Goal: Information Seeking & Learning: Find specific page/section

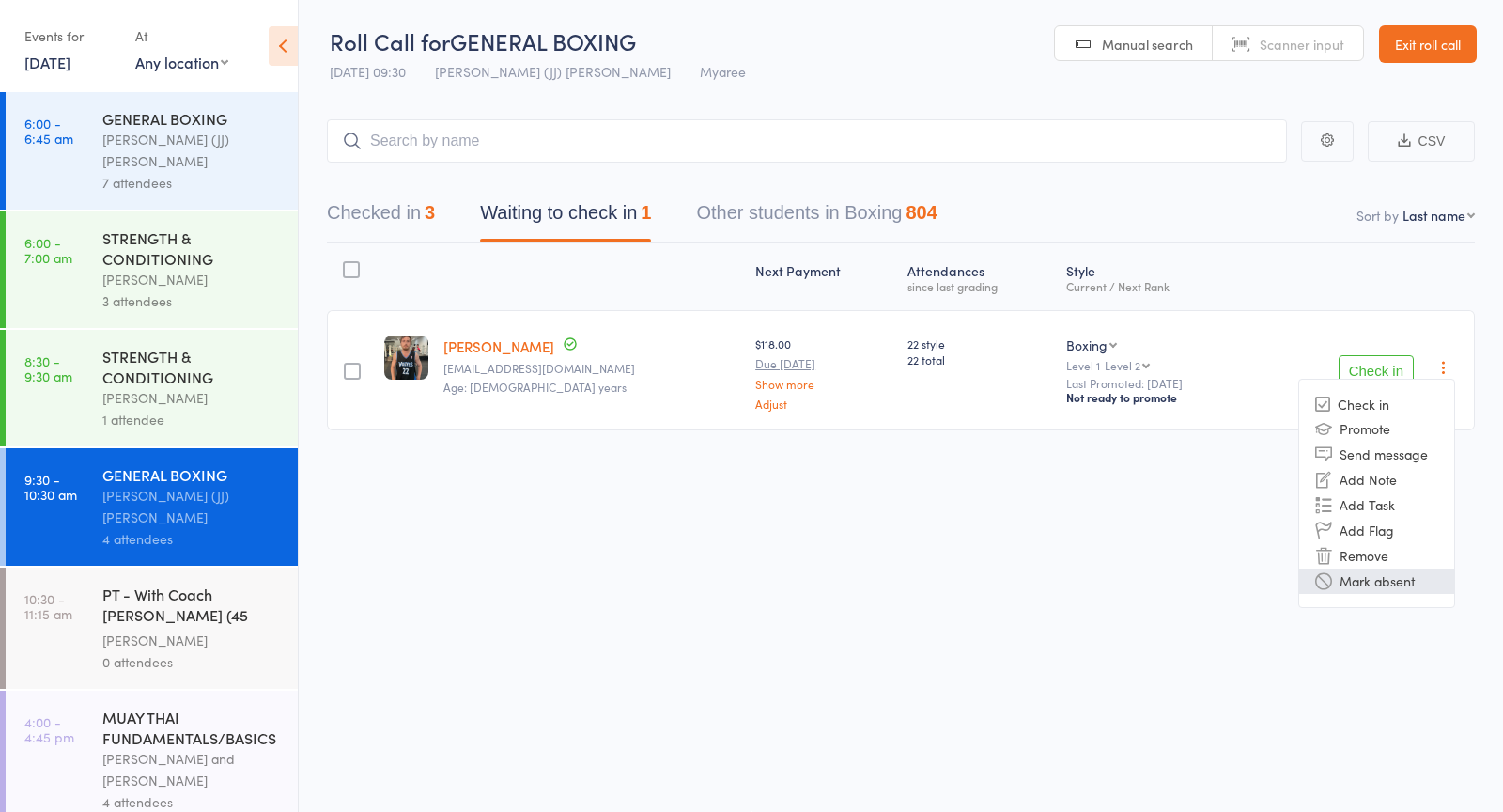
click at [1350, 578] on li "Mark absent" at bounding box center [1376, 581] width 155 height 25
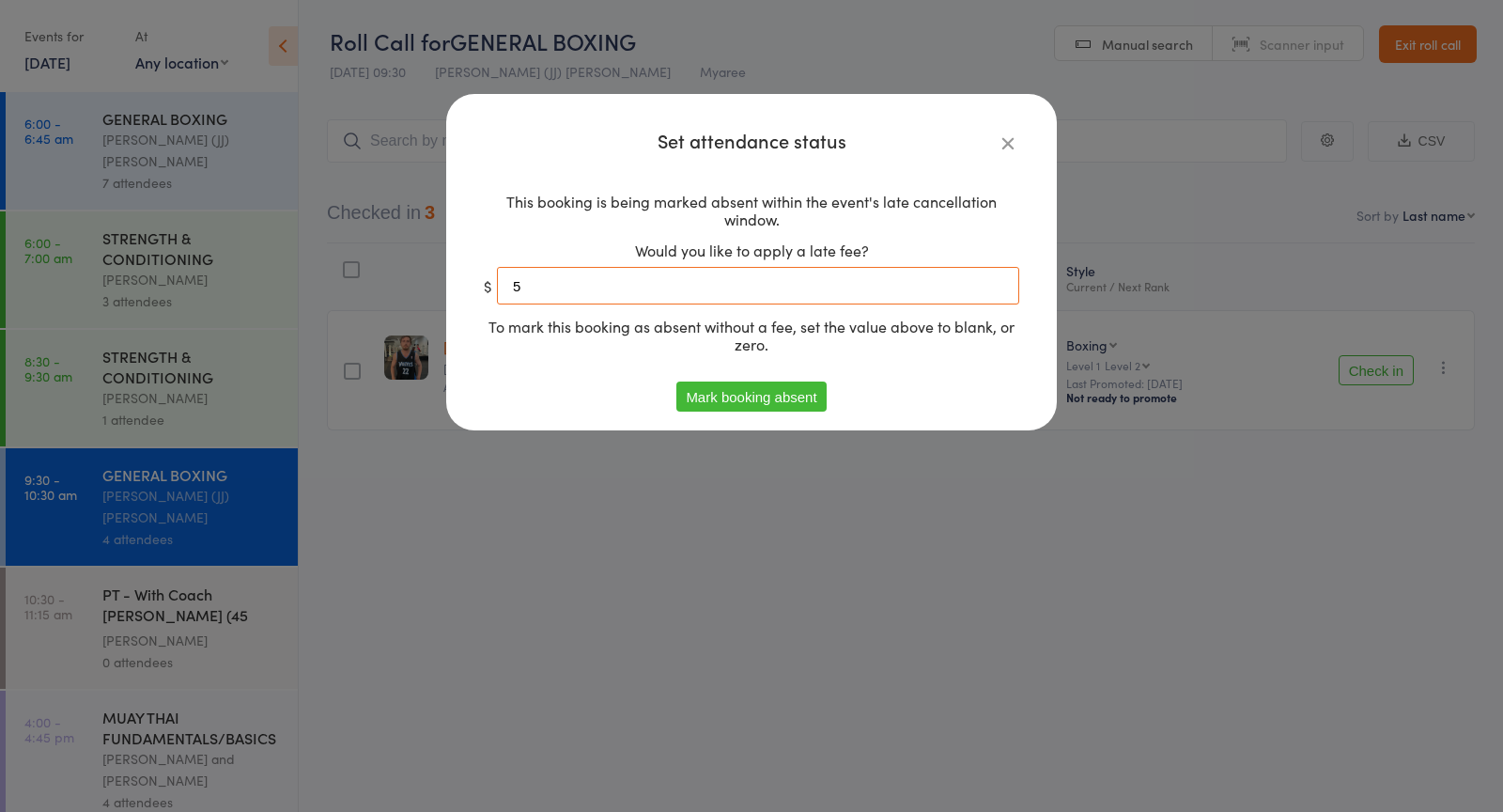
click at [725, 290] on input "5" at bounding box center [758, 285] width 523 height 37
type input "0"
click at [731, 387] on button "Mark booking absent" at bounding box center [751, 396] width 149 height 30
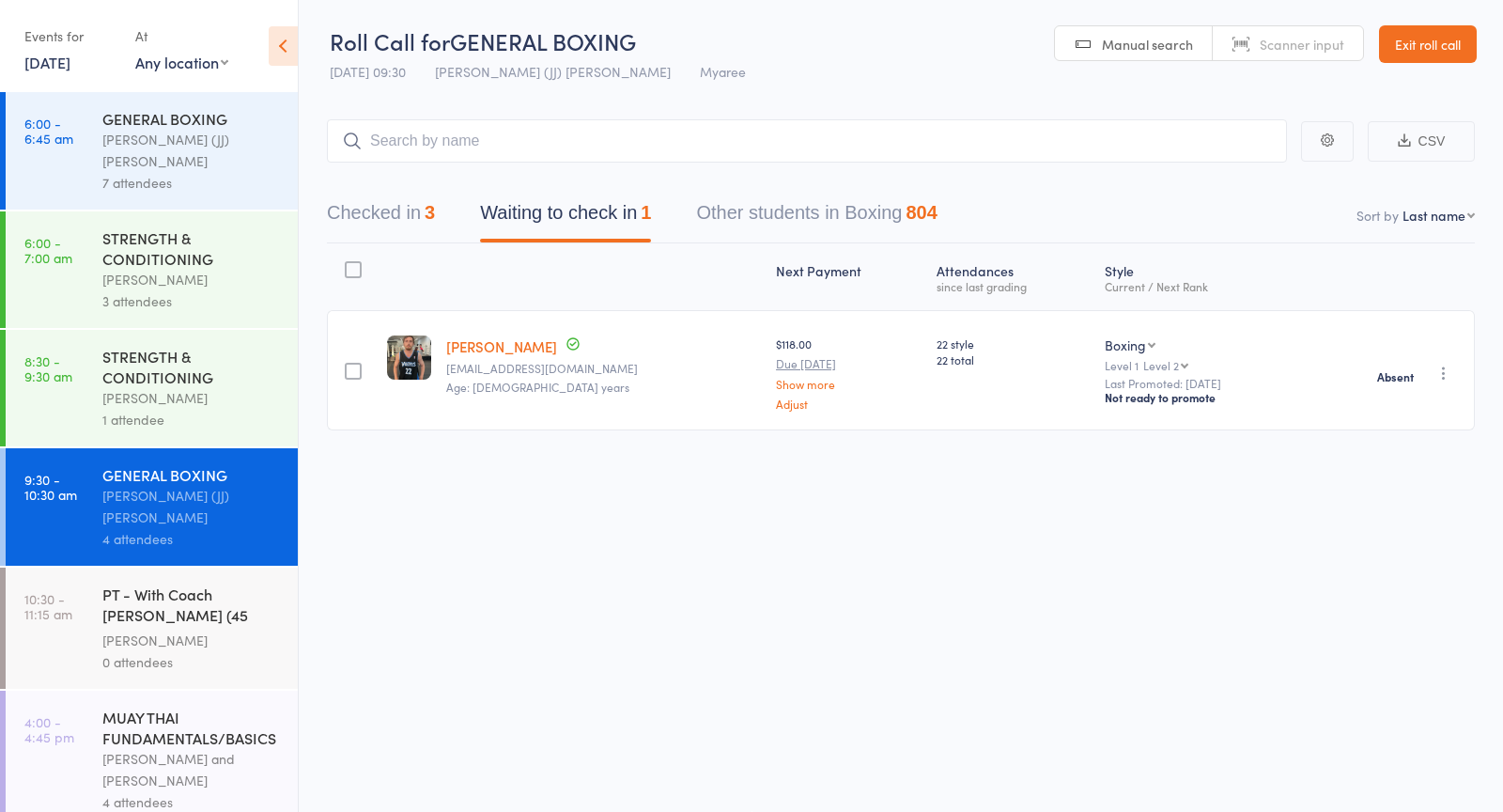
click at [201, 652] on div "0 attendees" at bounding box center [192, 662] width 180 height 21
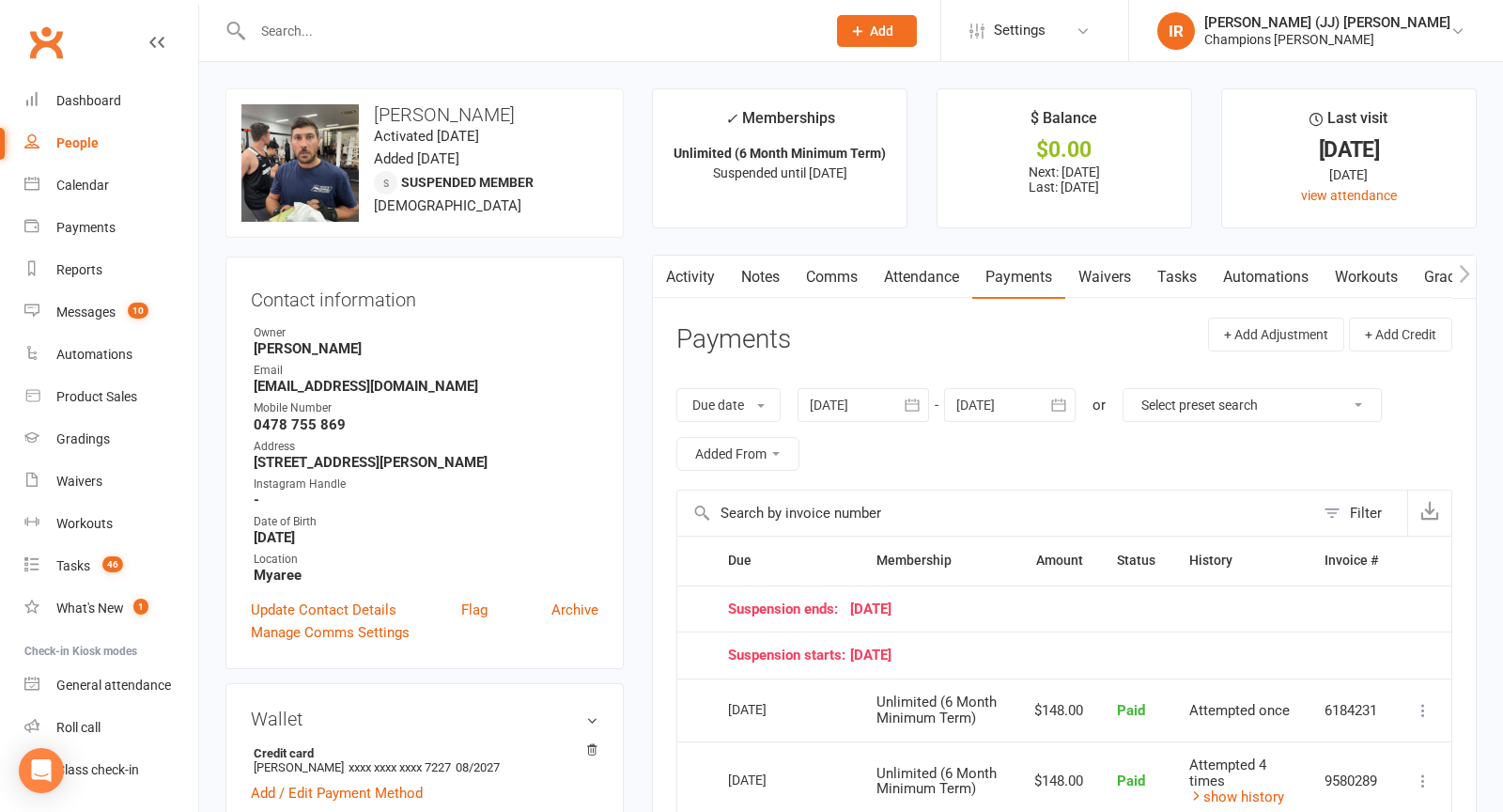
click at [711, 437] on button "Added From" at bounding box center [738, 454] width 123 height 34
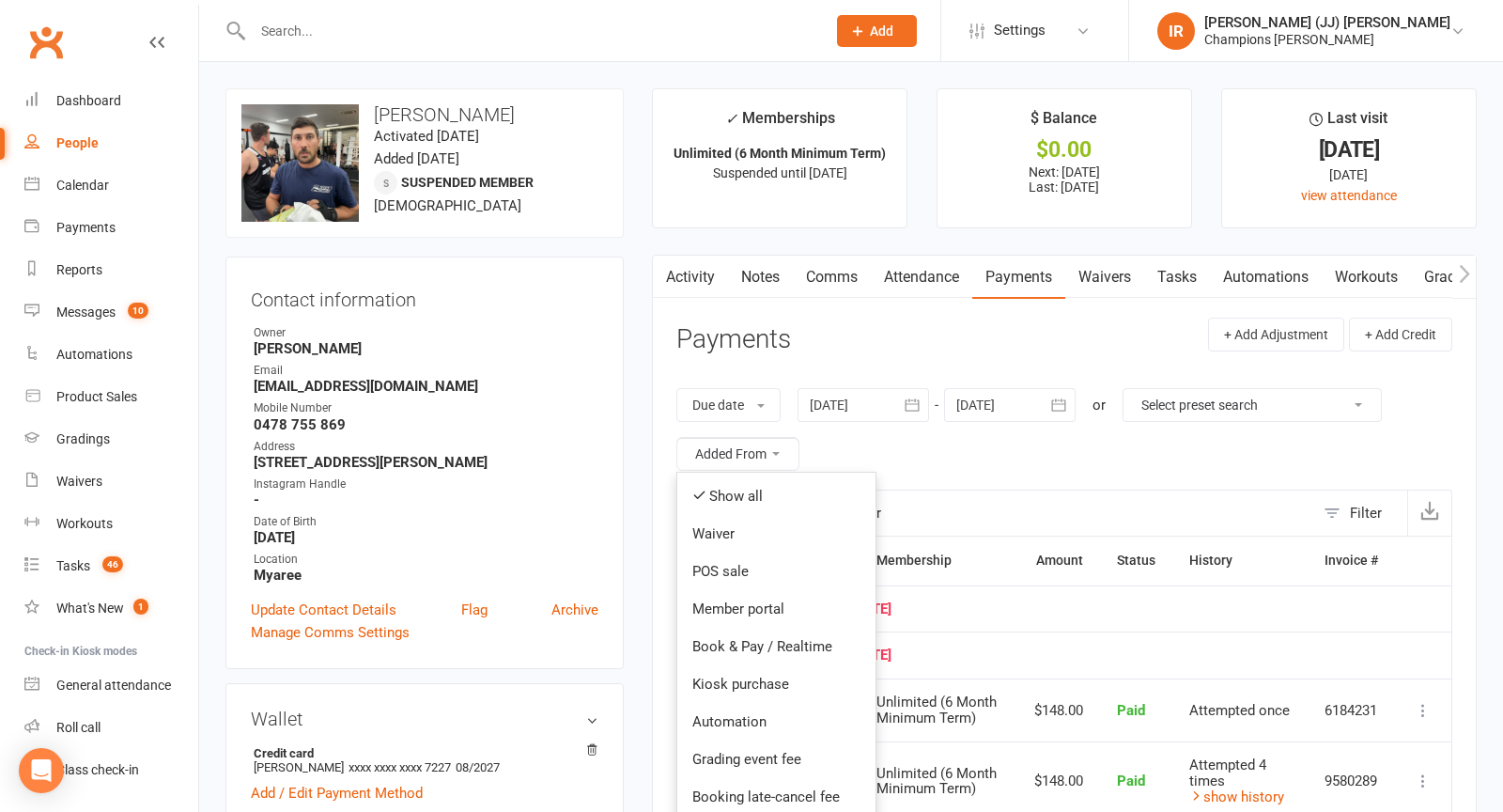
click at [711, 437] on button "Added From" at bounding box center [738, 454] width 123 height 34
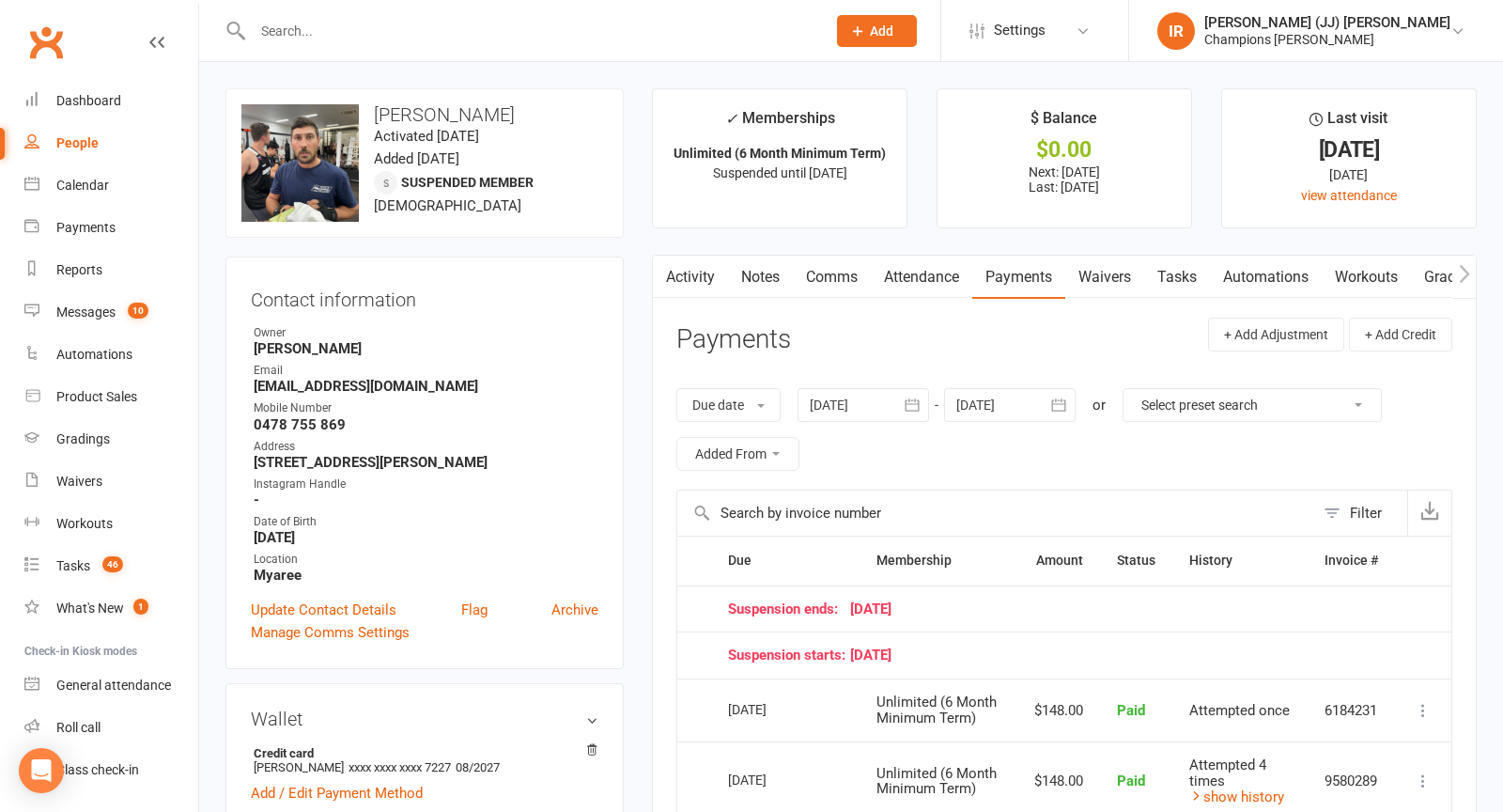
click at [711, 437] on button "Added From" at bounding box center [738, 454] width 123 height 34
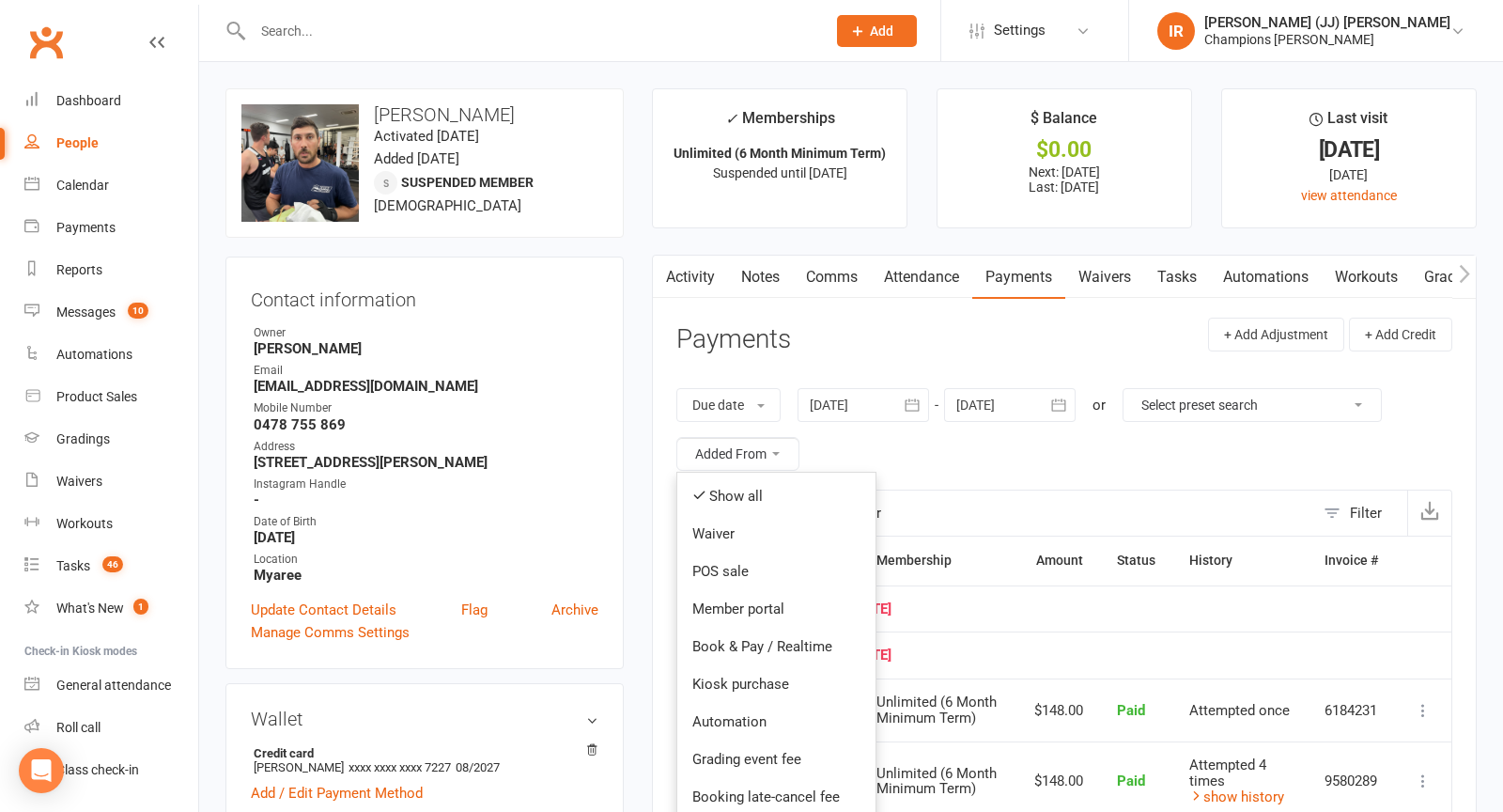
click at [711, 437] on button "Added From" at bounding box center [738, 454] width 123 height 34
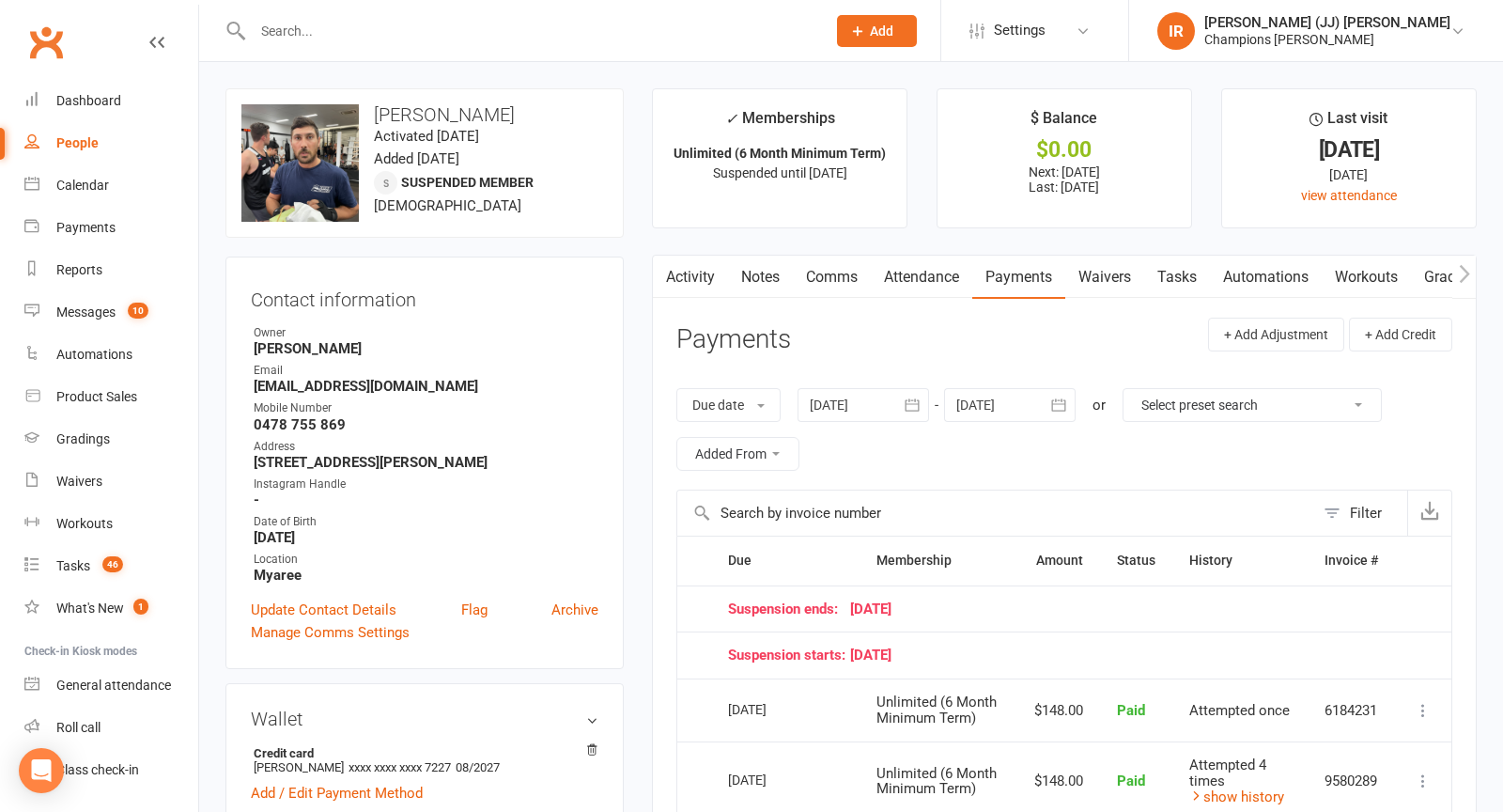
click at [711, 437] on button "Added From" at bounding box center [738, 454] width 123 height 34
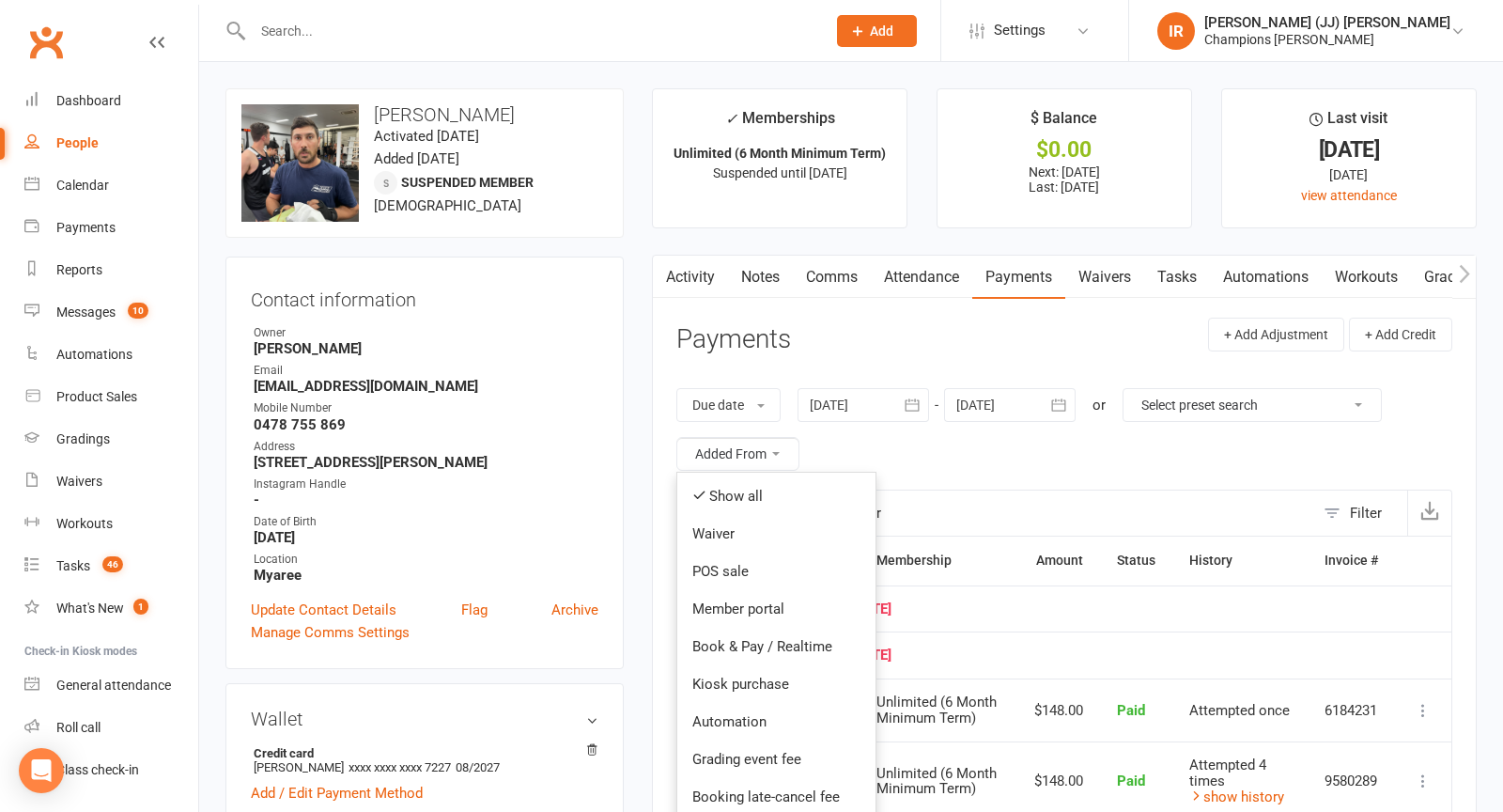
click at [711, 437] on button "Added From" at bounding box center [738, 454] width 123 height 34
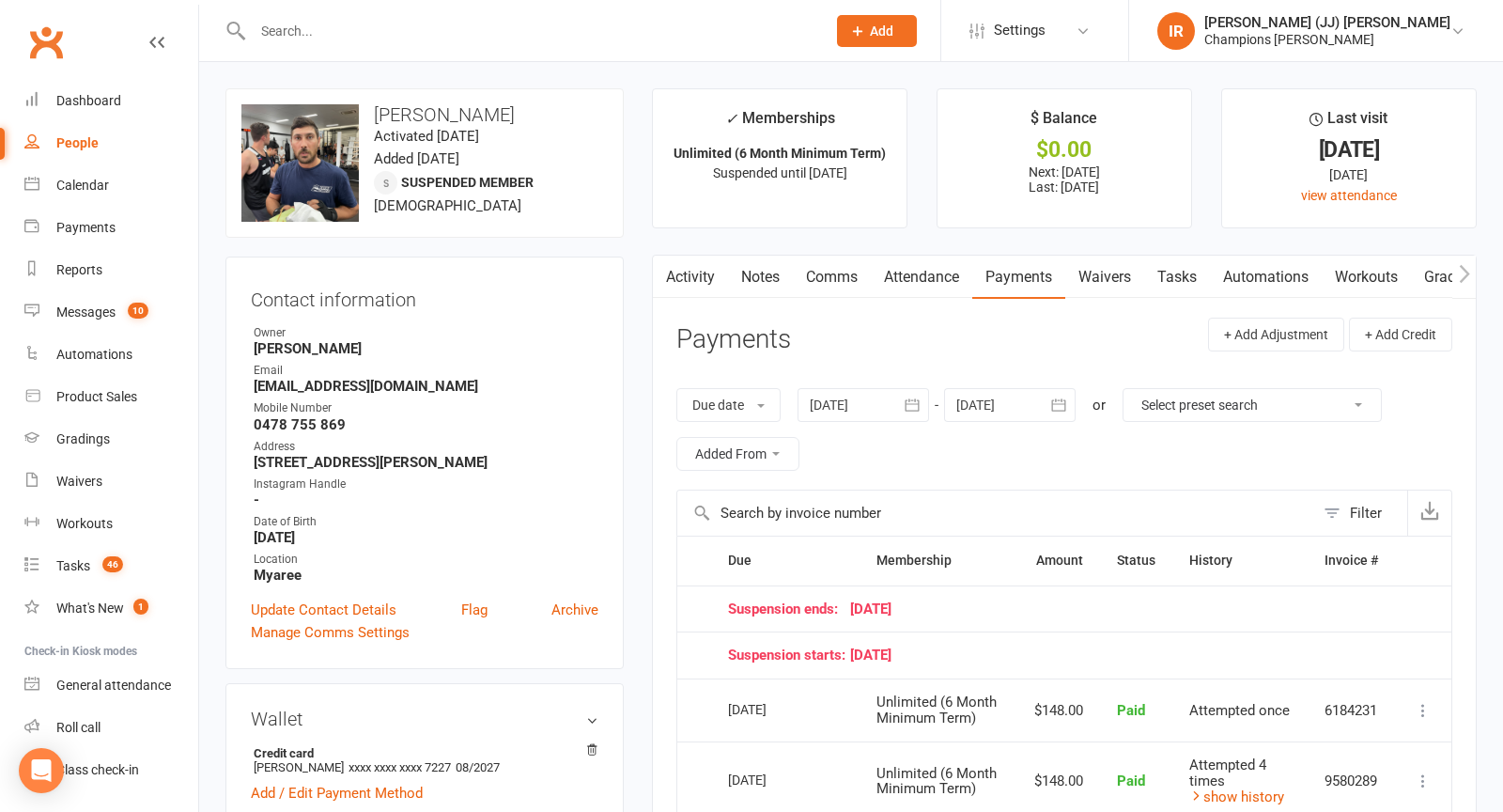
click at [711, 437] on button "Added From" at bounding box center [738, 454] width 123 height 34
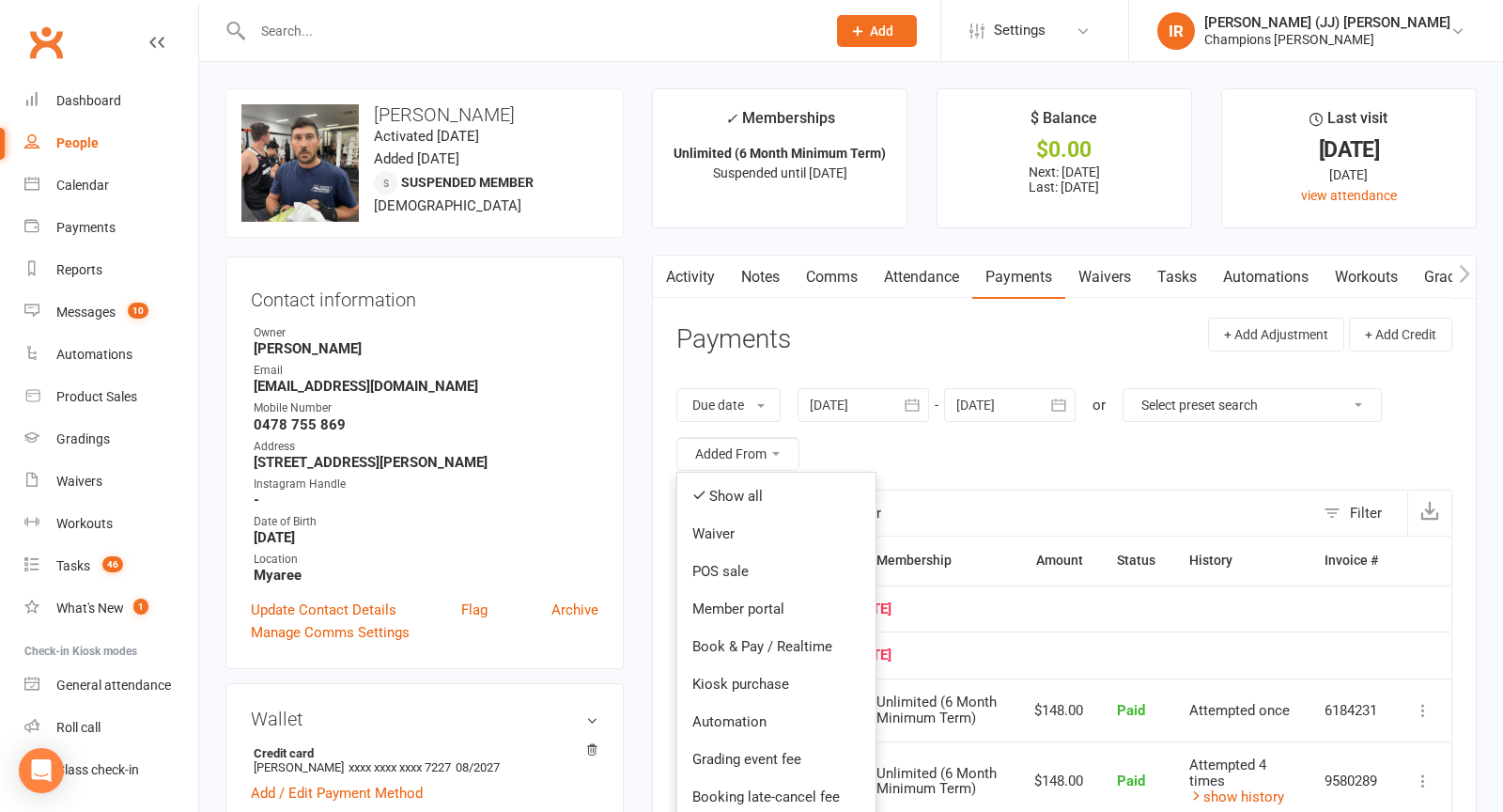
click at [711, 437] on button "Added From" at bounding box center [738, 454] width 123 height 34
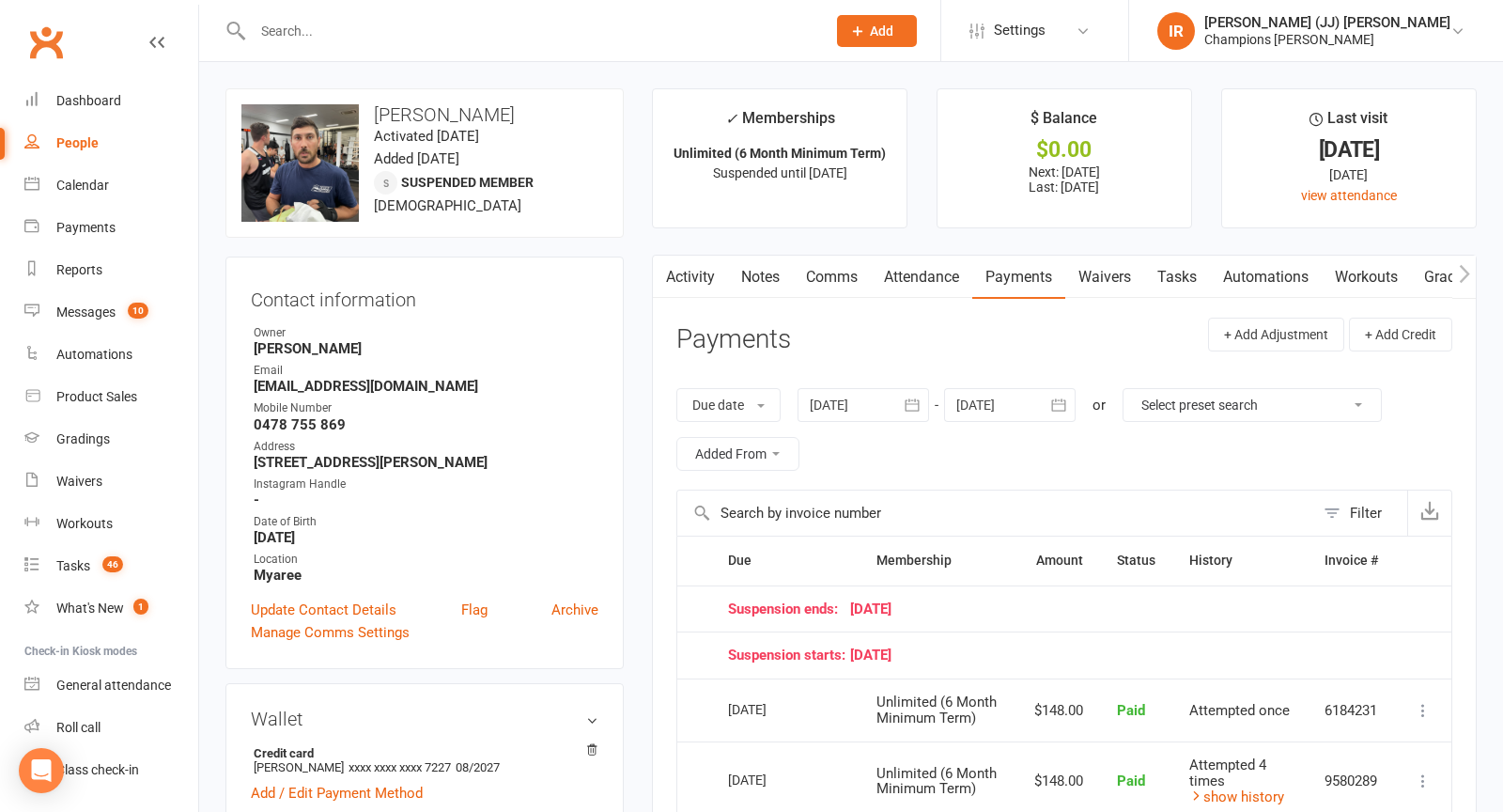
click at [711, 437] on button "Added From" at bounding box center [738, 454] width 123 height 34
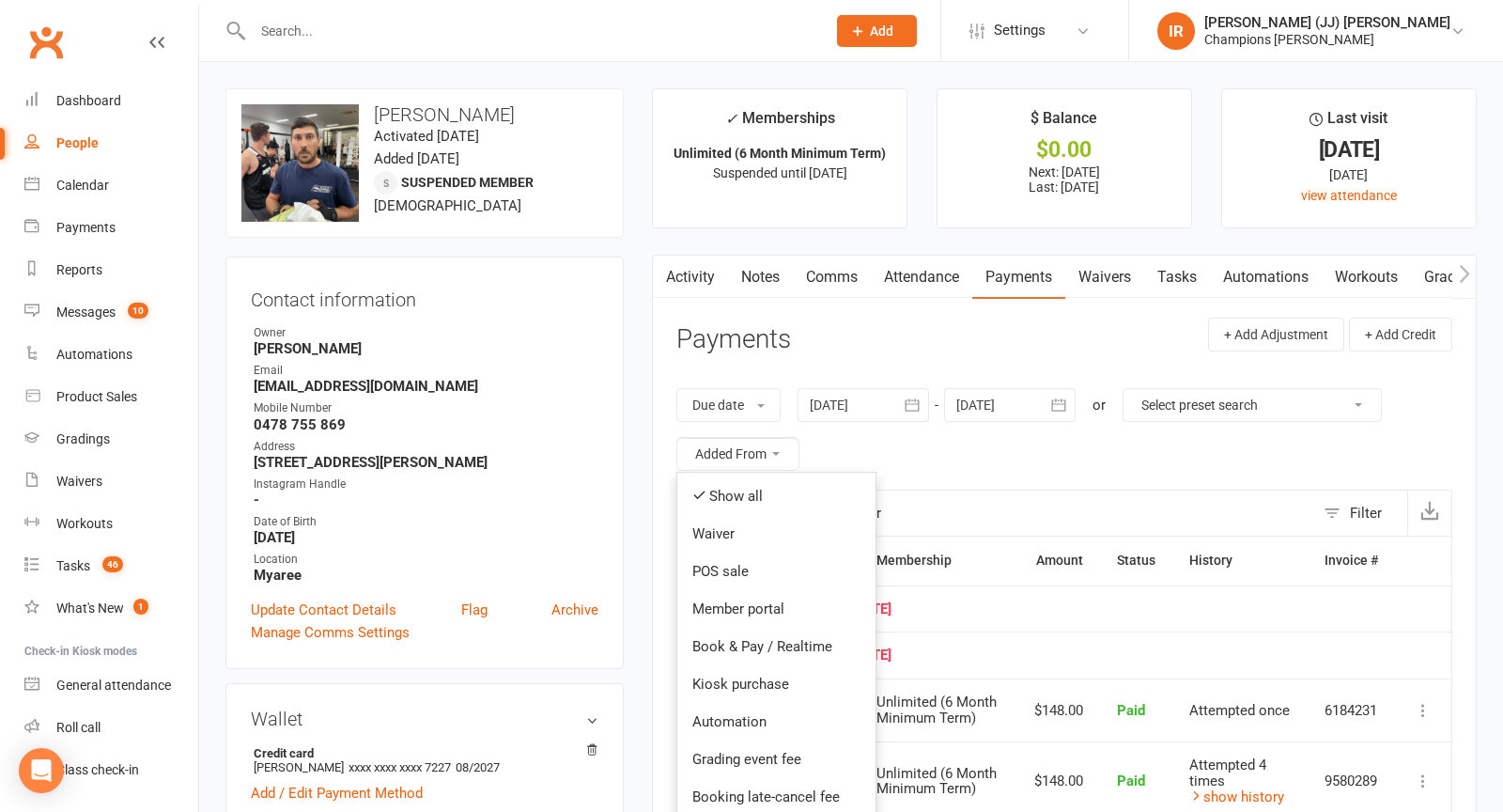
click at [964, 469] on div "Due date Due date Date paid Date failed Date settled 17 Aug 2025 August 2025 Su…" at bounding box center [1065, 429] width 776 height 120
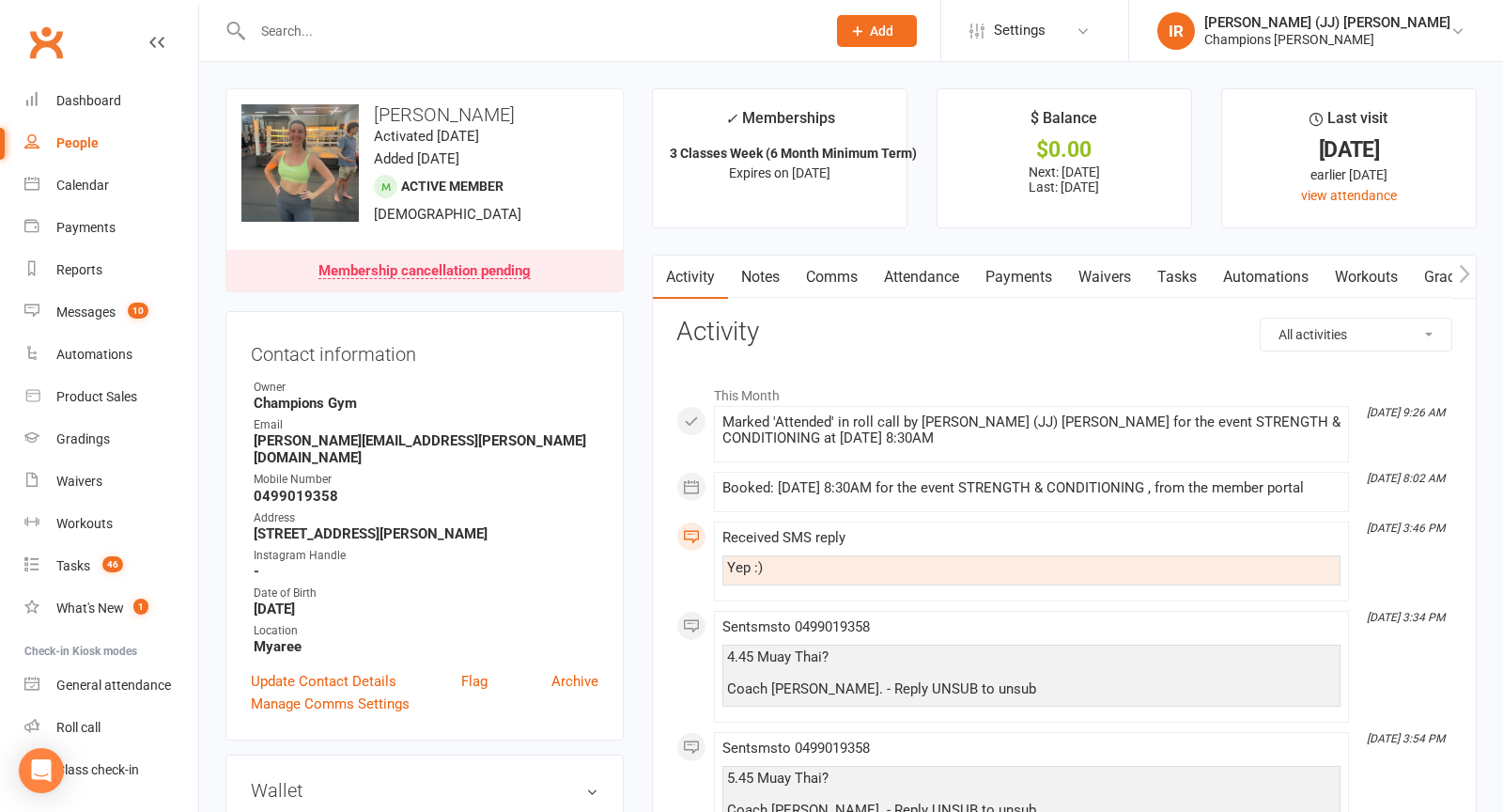
click at [518, 112] on h3 "[PERSON_NAME]" at bounding box center [424, 115] width 366 height 21
click at [627, 42] on input "text" at bounding box center [530, 31] width 566 height 26
paste input "[PERSON_NAME]"
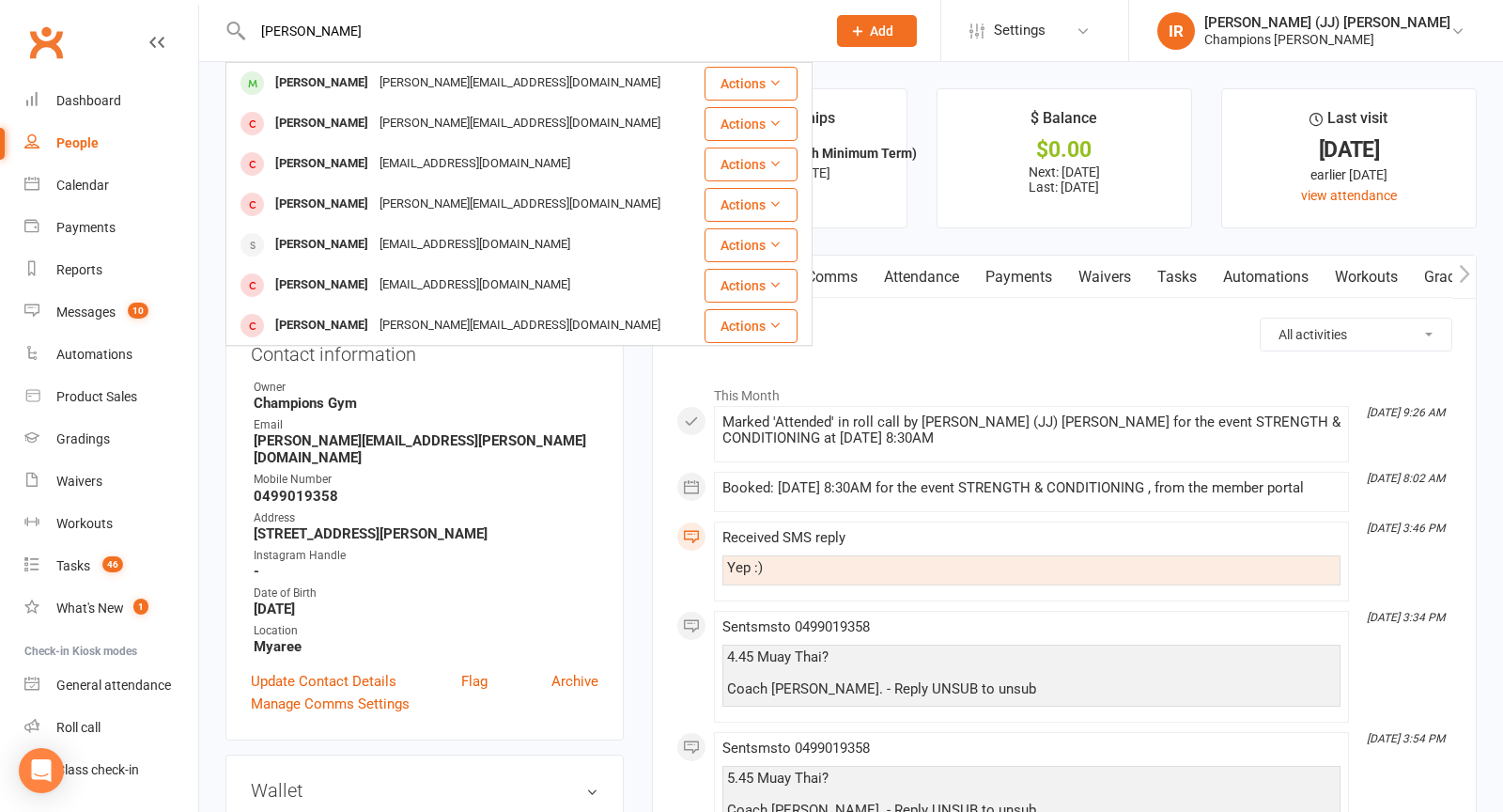
type input "[PERSON_NAME]"
click at [542, 92] on div "[PERSON_NAME] [PERSON_NAME][EMAIL_ADDRESS][DOMAIN_NAME]" at bounding box center [465, 83] width 476 height 38
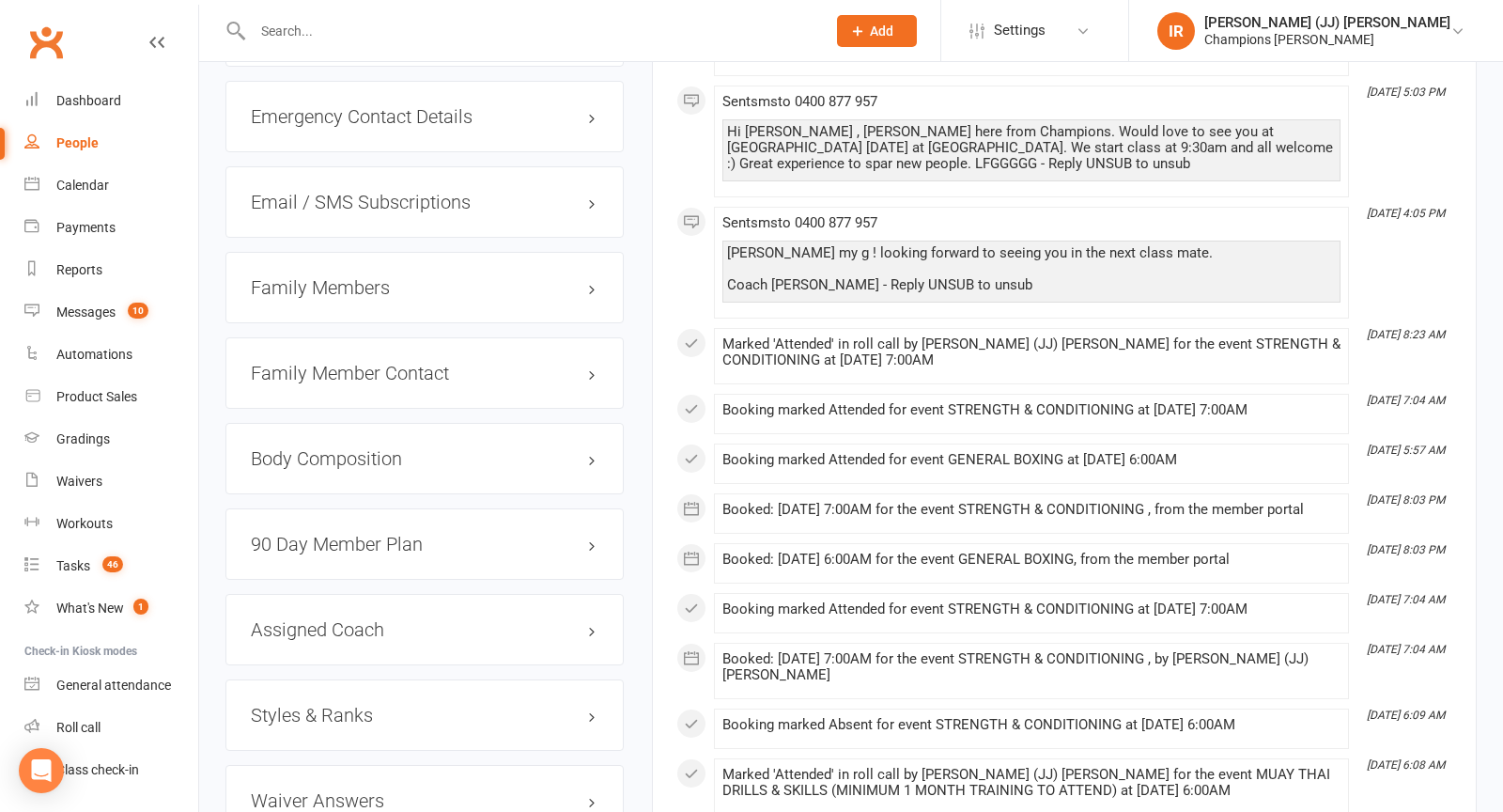
scroll to position [1614, 0]
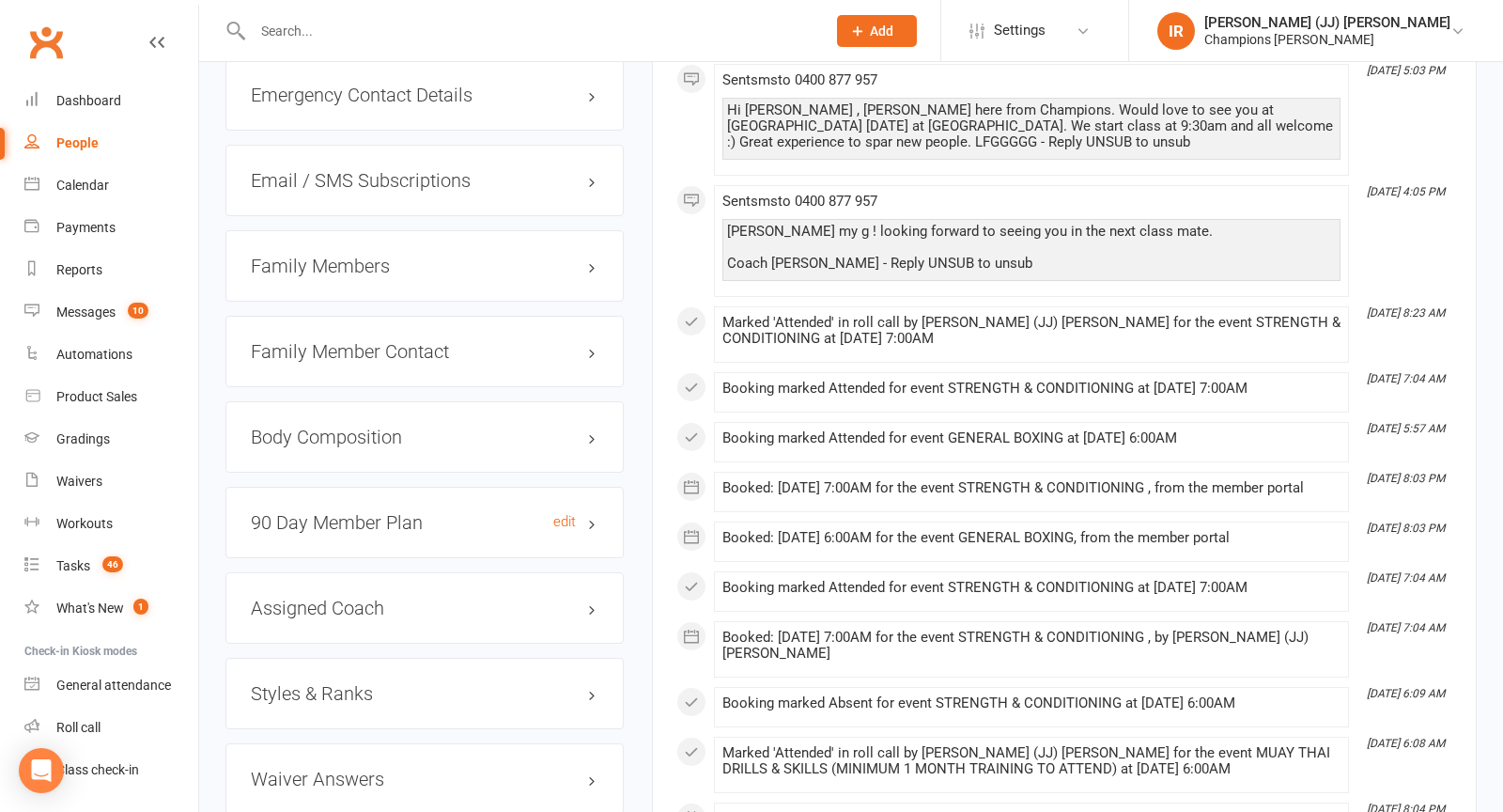
click at [504, 512] on h3 "90 Day Member Plan edit" at bounding box center [425, 523] width 348 height 21
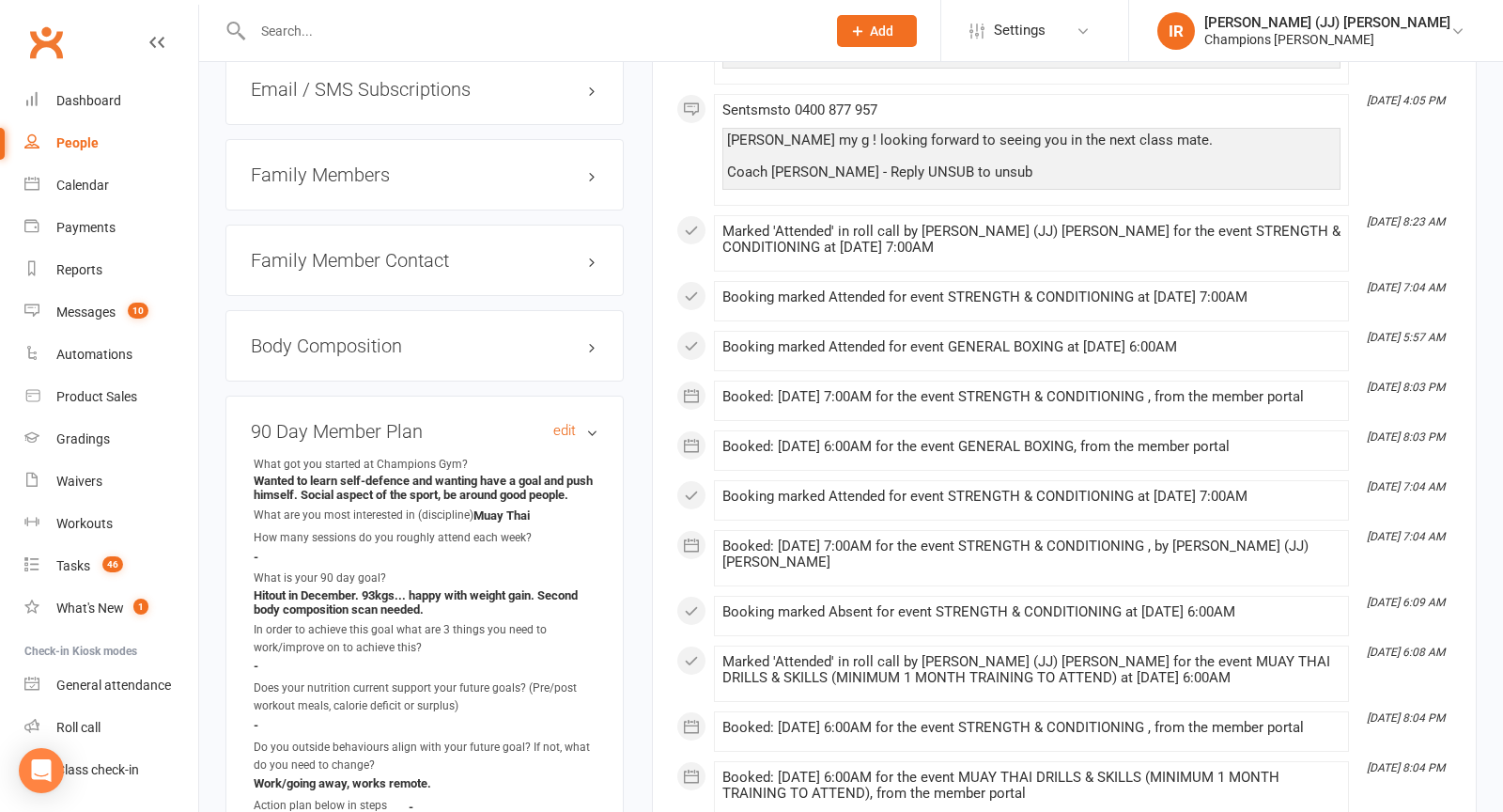
scroll to position [1846, 0]
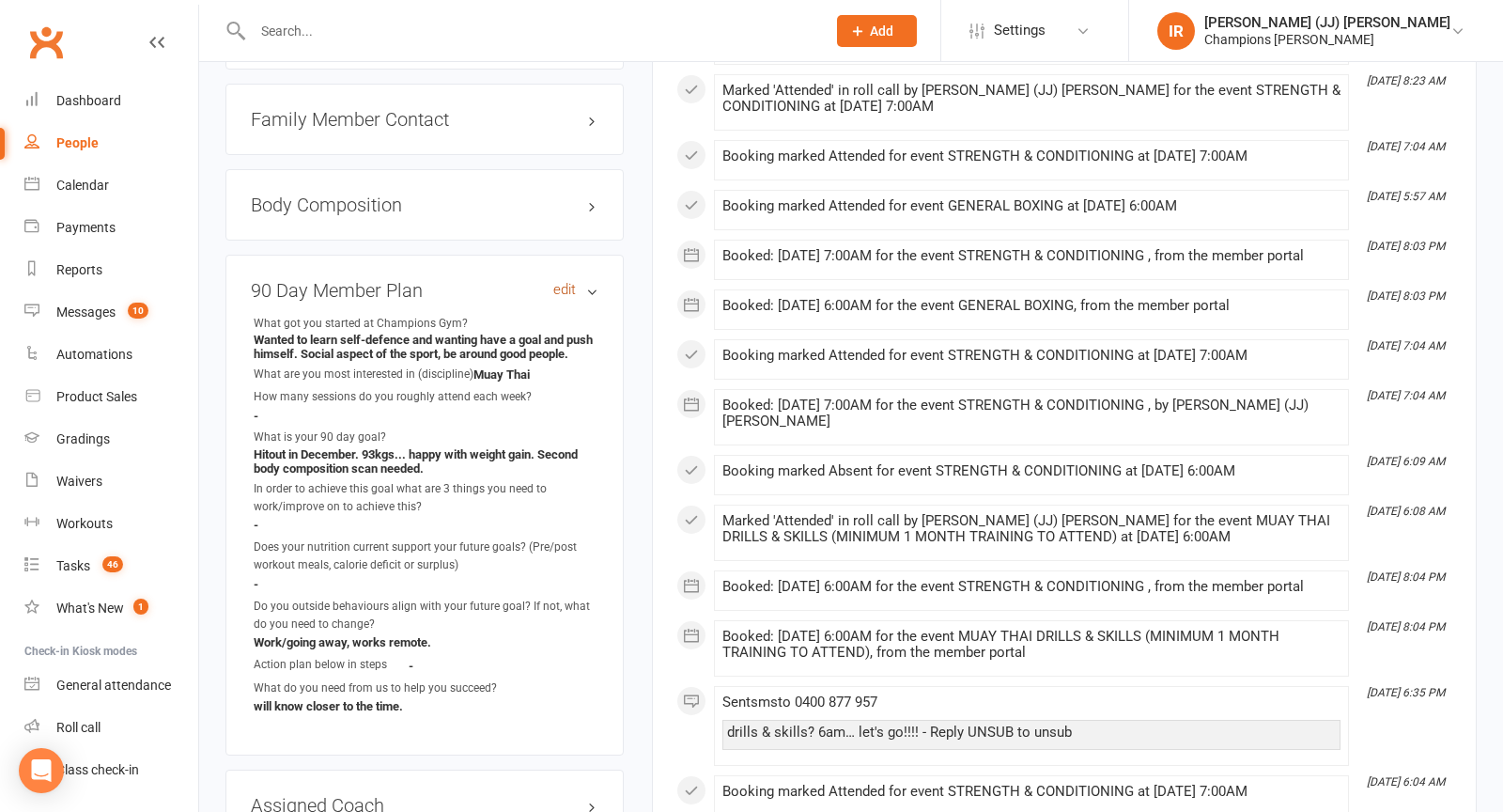
click at [565, 282] on link "edit" at bounding box center [564, 289] width 22 height 16
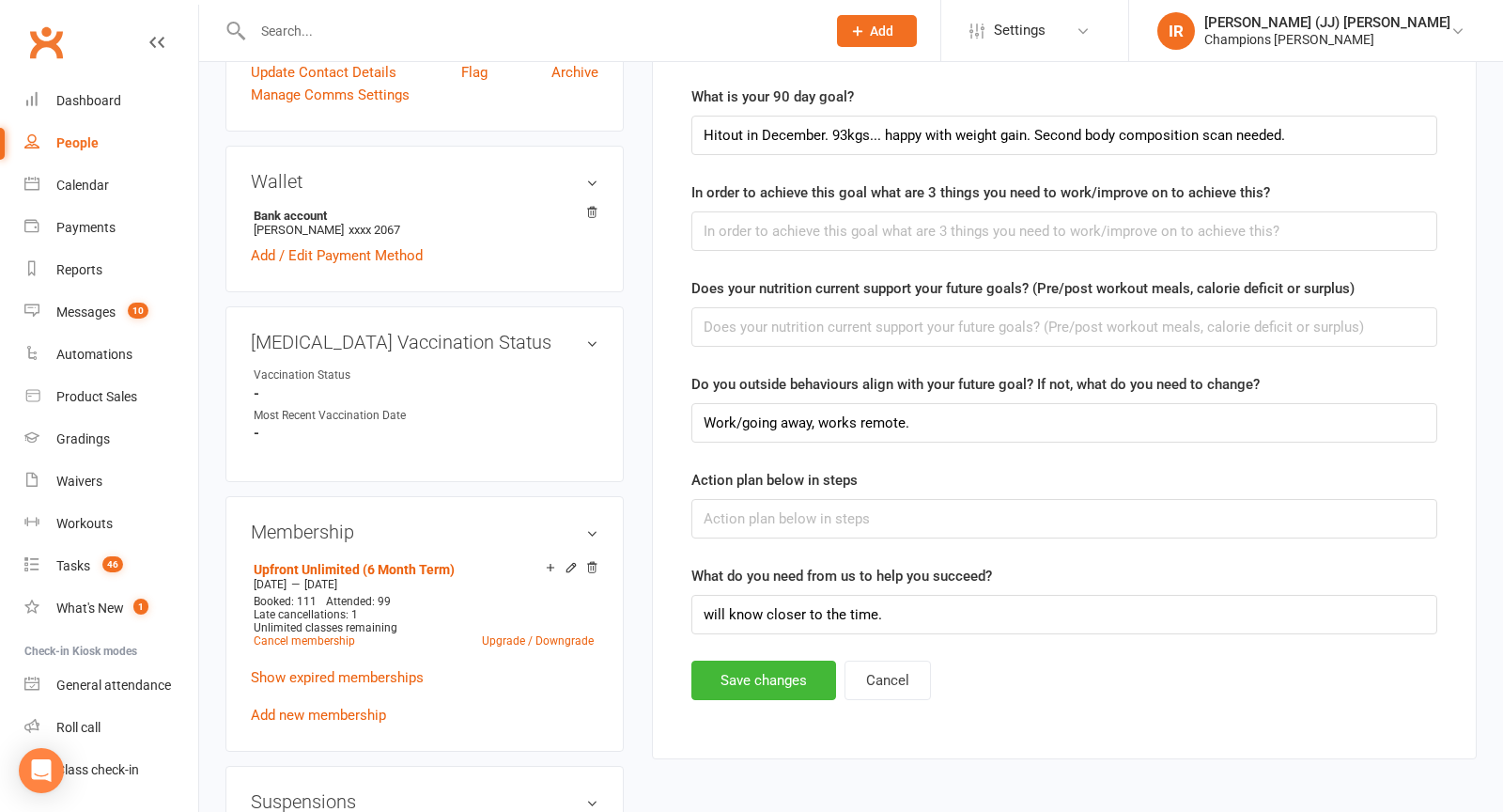
scroll to position [542, 0]
click at [896, 672] on button "Cancel" at bounding box center [888, 678] width 86 height 39
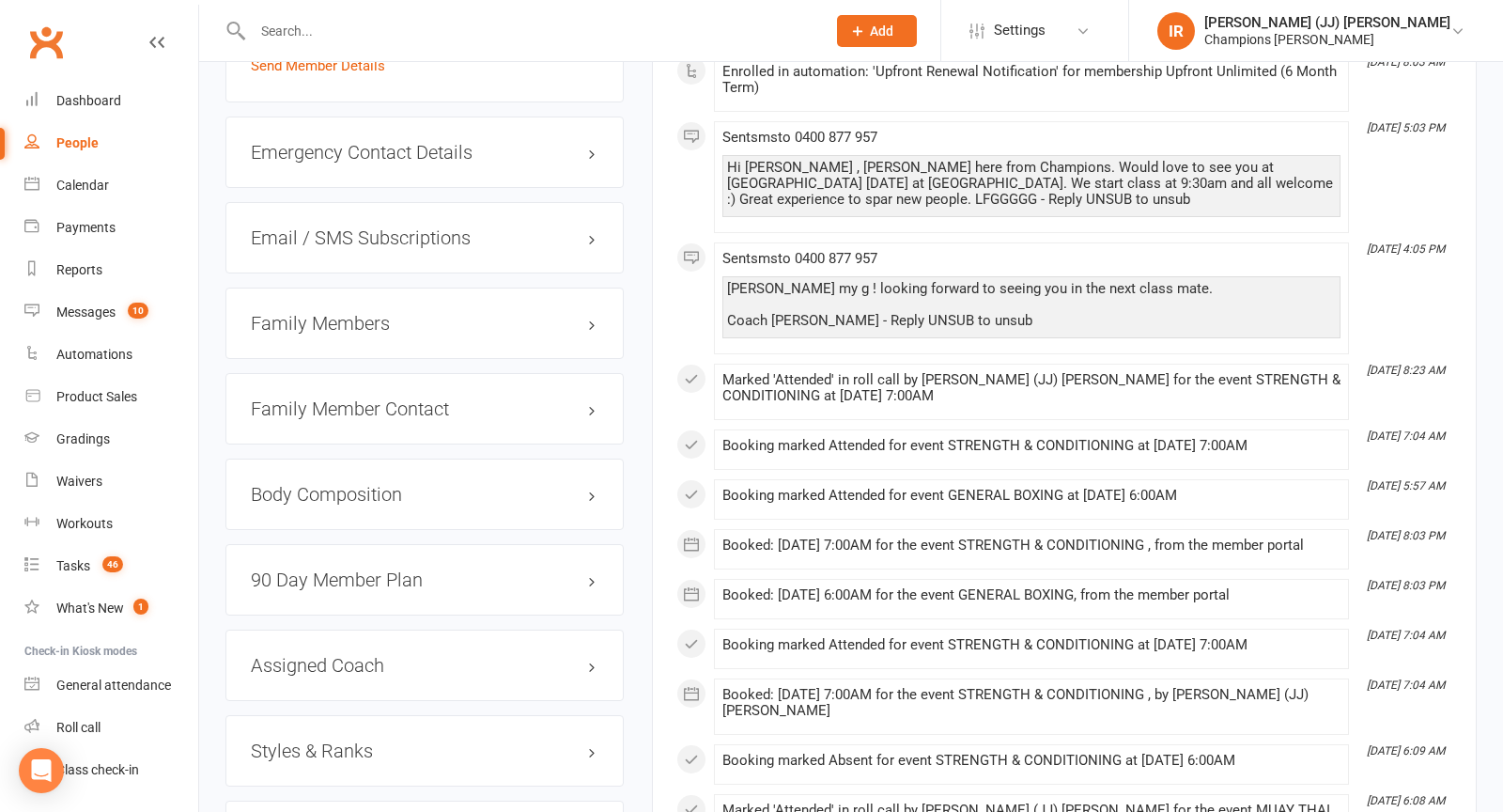
scroll to position [1619, 0]
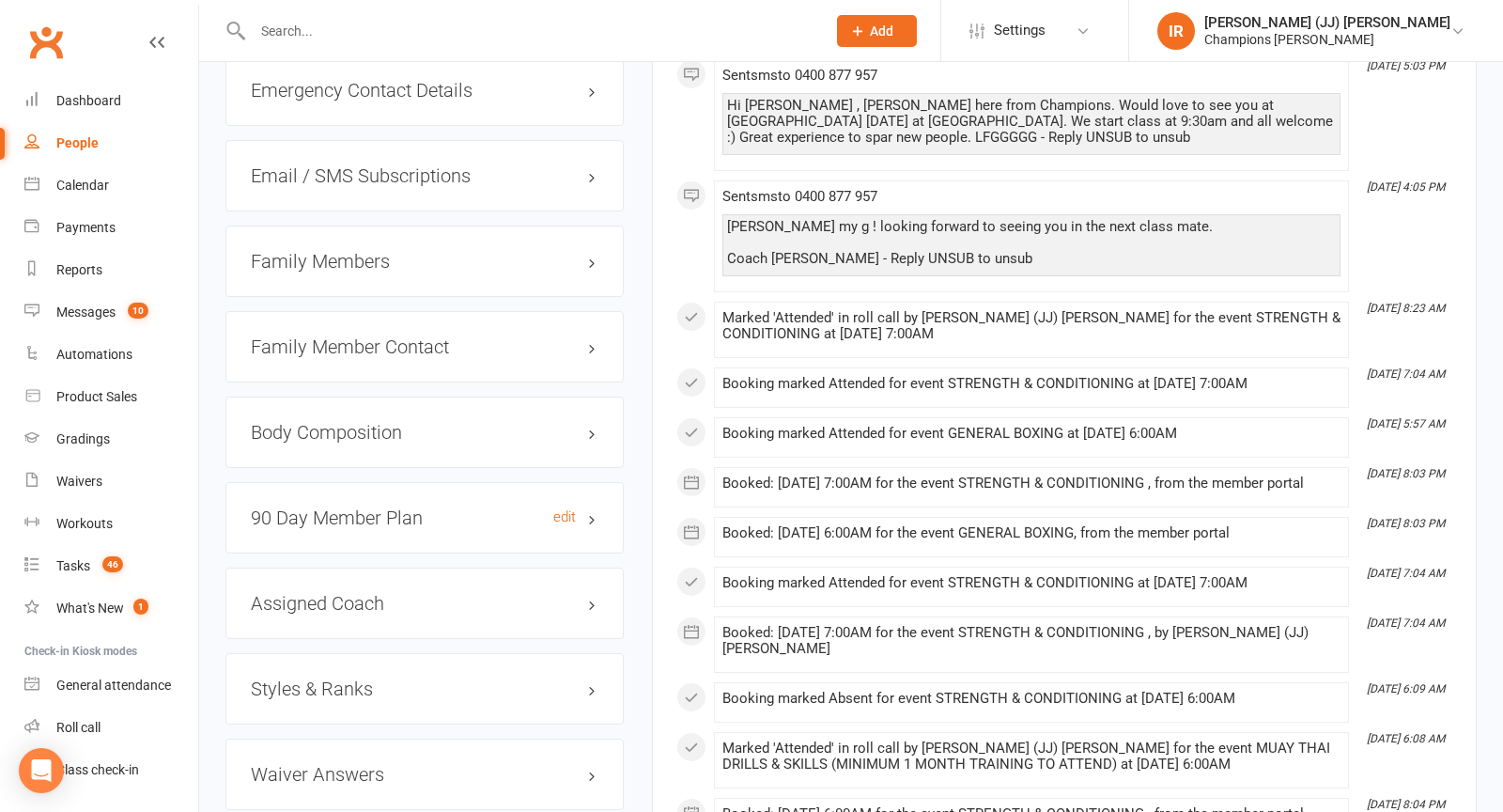
click at [547, 507] on h3 "90 Day Member Plan edit" at bounding box center [425, 518] width 348 height 21
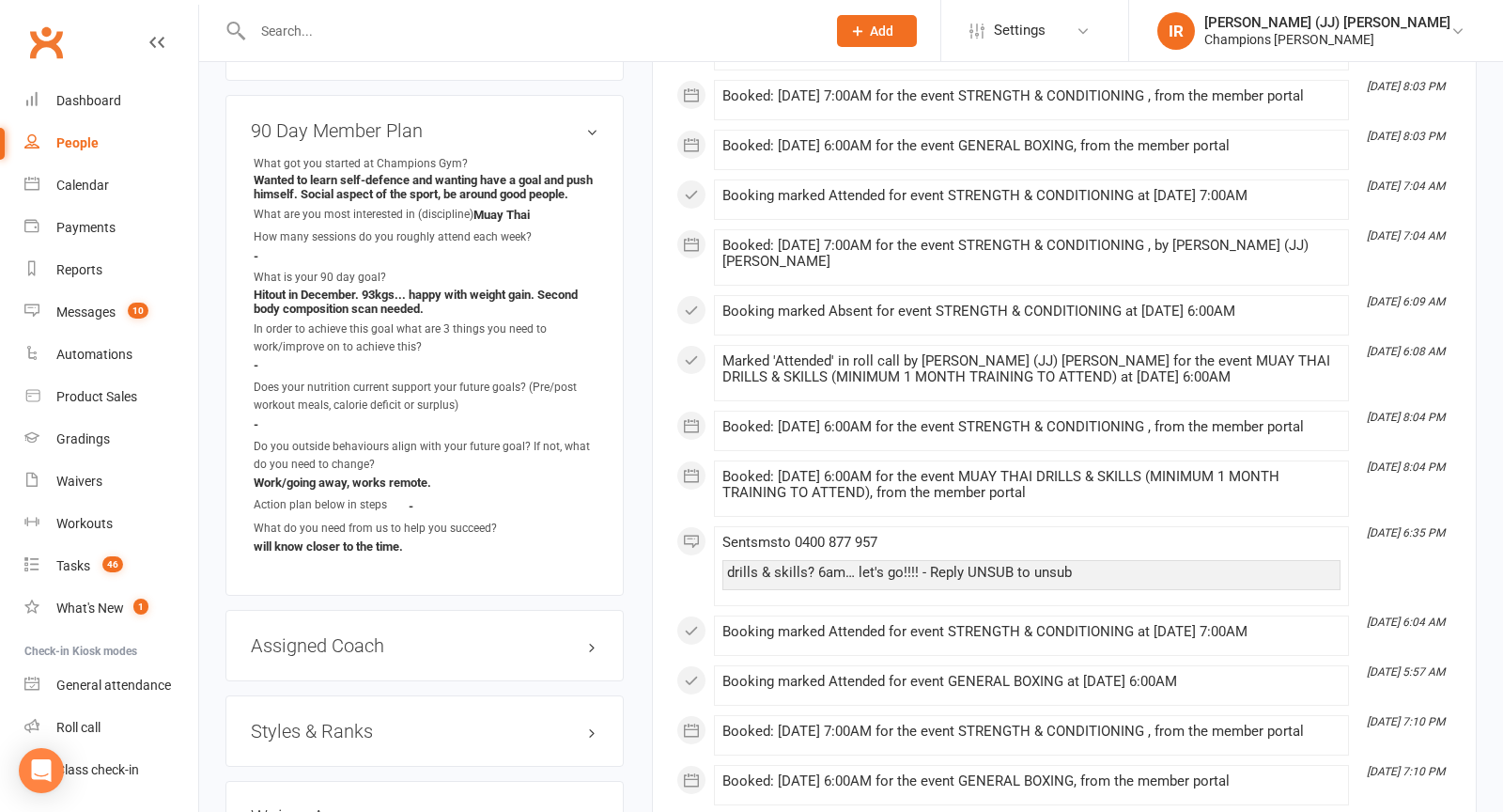
scroll to position [1962, 0]
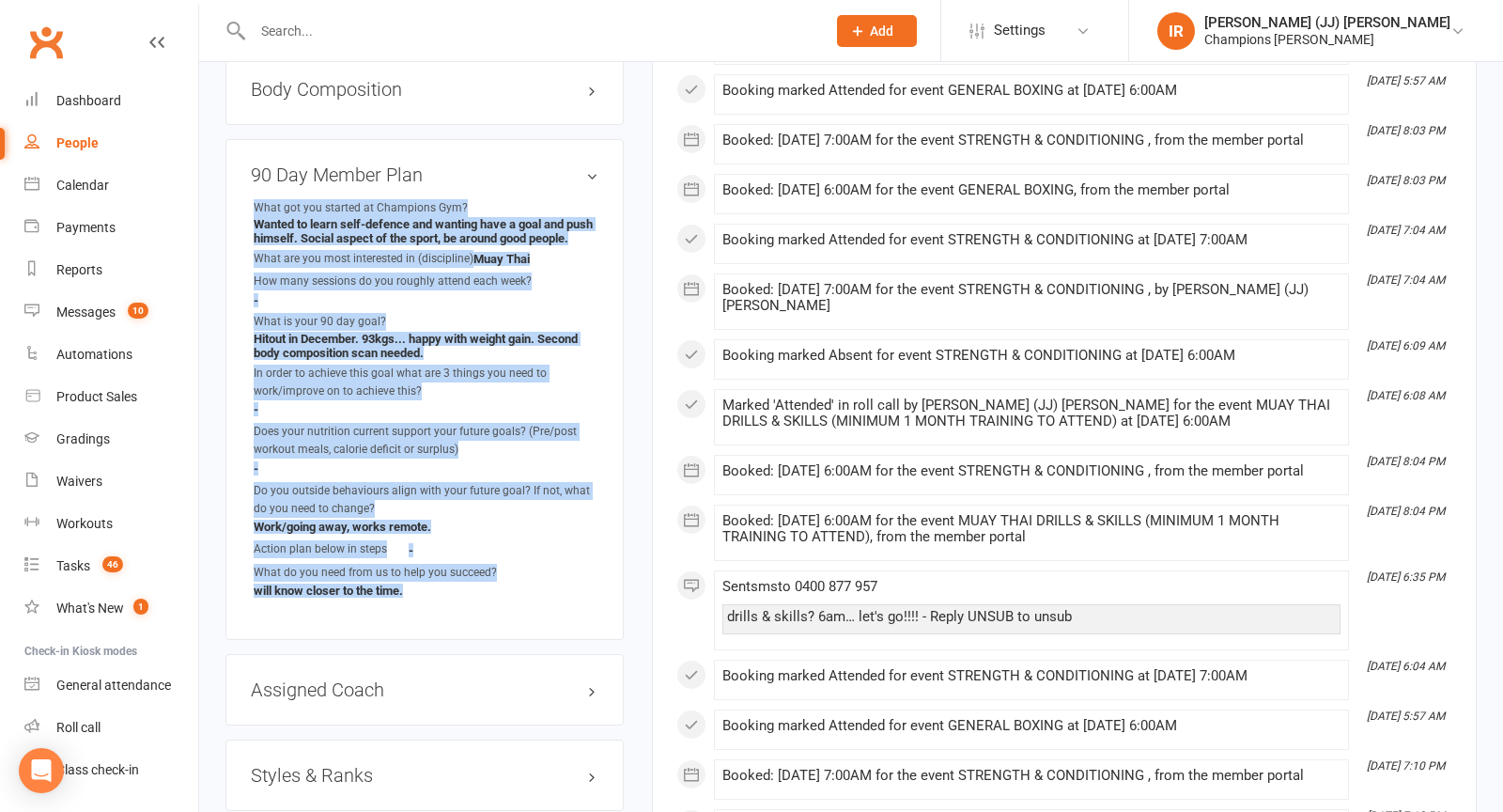
drag, startPoint x: 255, startPoint y: 192, endPoint x: 429, endPoint y: 613, distance: 455.5
click at [429, 620] on div "90 Day Member Plan edit What got you started at Champions Gym? Wanted to learn …" at bounding box center [425, 389] width 399 height 501
copy ul "What got you started at Champions Gym? Wanted to learn self-defence and wanting…"
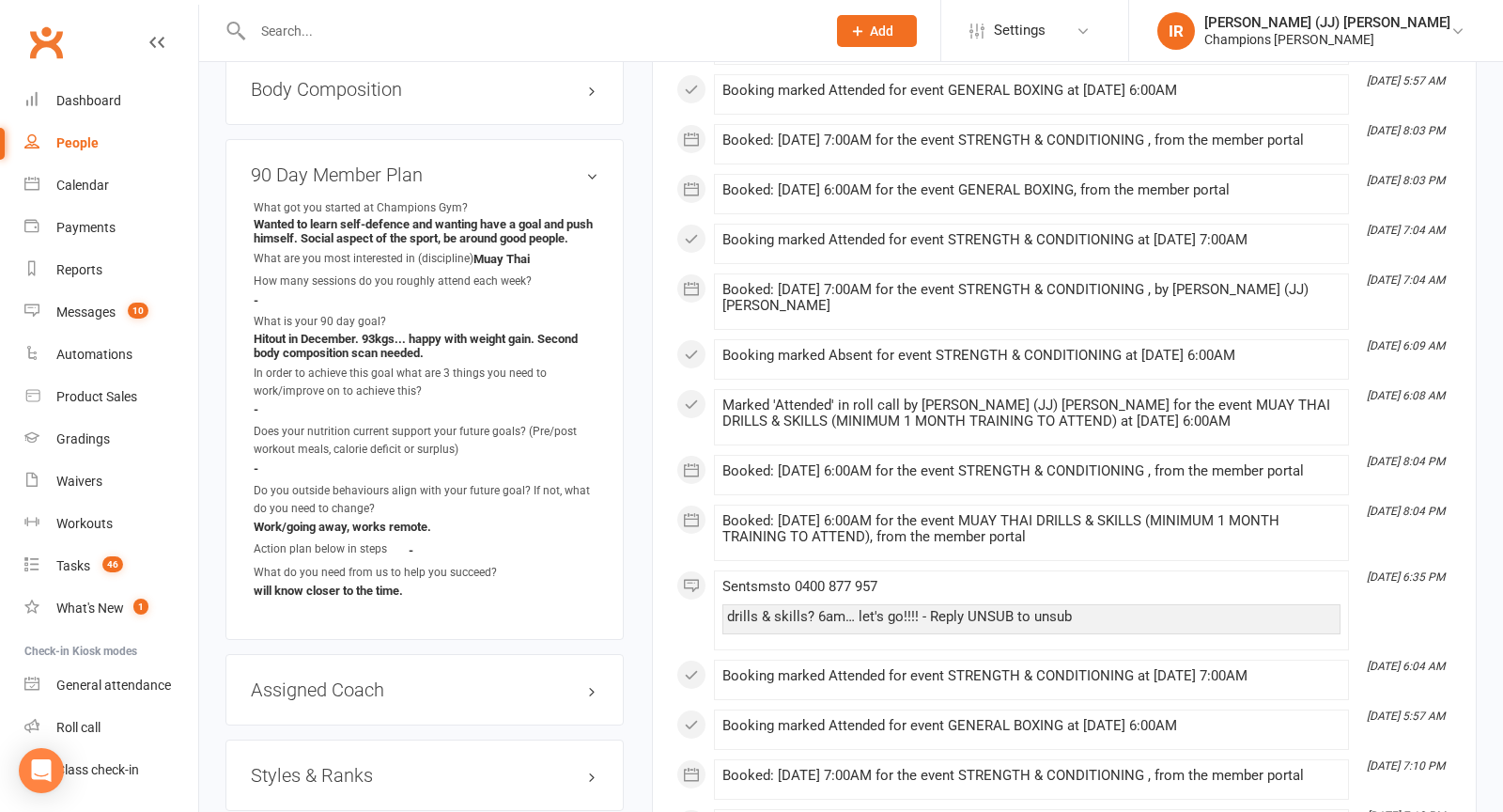
click at [423, 600] on li "What do you need from us to help you succeed? will know closer to the time." at bounding box center [425, 581] width 348 height 36
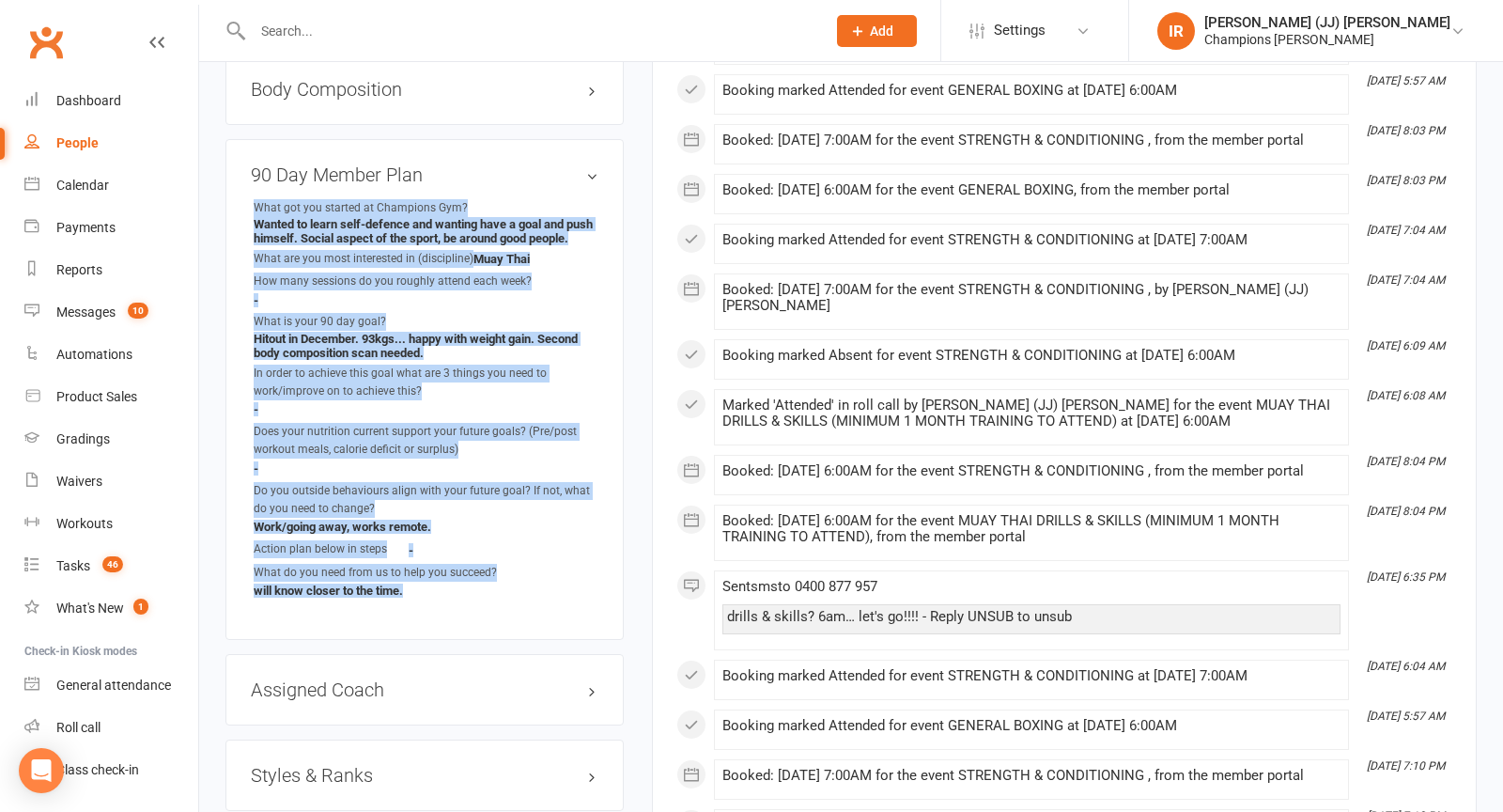
drag, startPoint x: 418, startPoint y: 598, endPoint x: 256, endPoint y: 201, distance: 428.8
click at [255, 200] on ul "What got you started at Champions Gym? Wanted to learn self-defence and wanting…" at bounding box center [425, 399] width 348 height 401
copy ul "What got you started at Champions Gym? Wanted to learn self-defence and wanting…"
